Goal: Navigation & Orientation: Go to known website

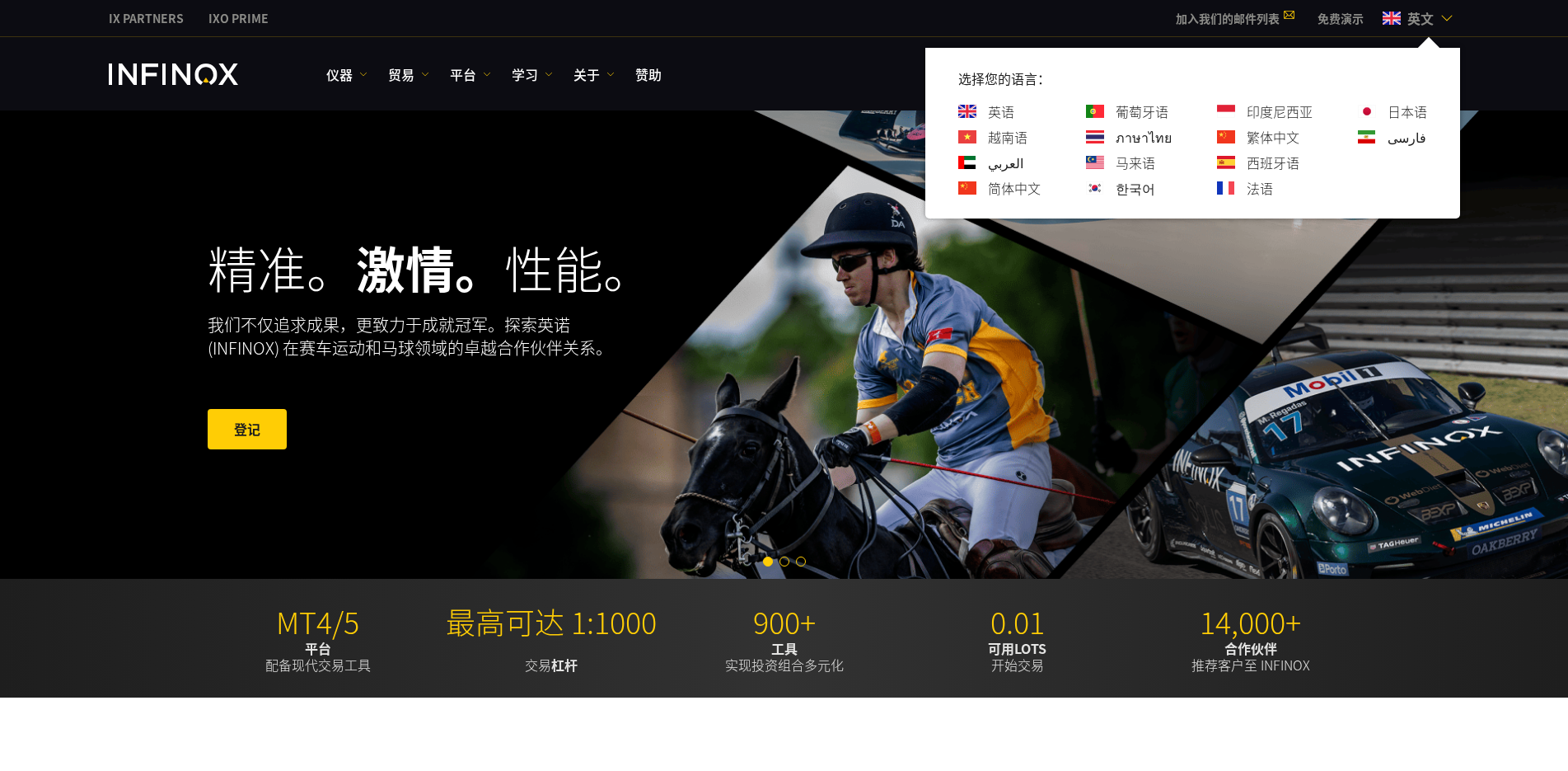
click at [1017, 190] on font "简体中文" at bounding box center [1014, 187] width 53 height 19
